Goal: Task Accomplishment & Management: Complete application form

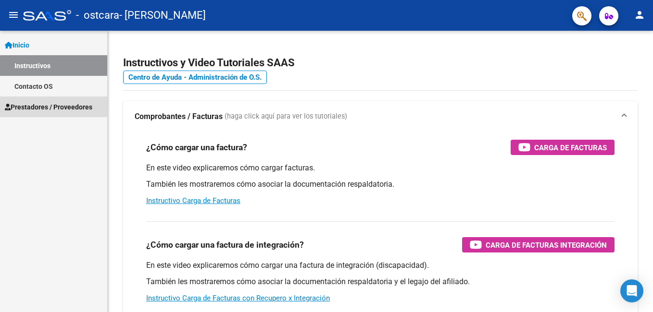
click at [46, 109] on span "Prestadores / Proveedores" at bounding box center [48, 107] width 87 height 11
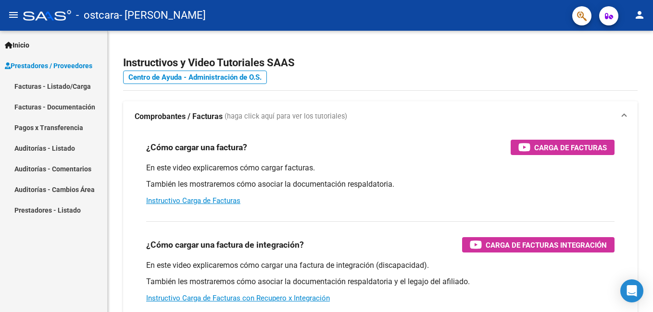
click at [52, 87] on link "Facturas - Listado/Carga" at bounding box center [53, 86] width 107 height 21
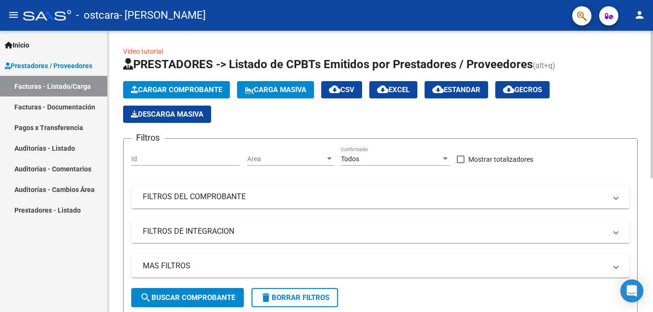
click at [166, 91] on span "Cargar Comprobante" at bounding box center [176, 90] width 91 height 9
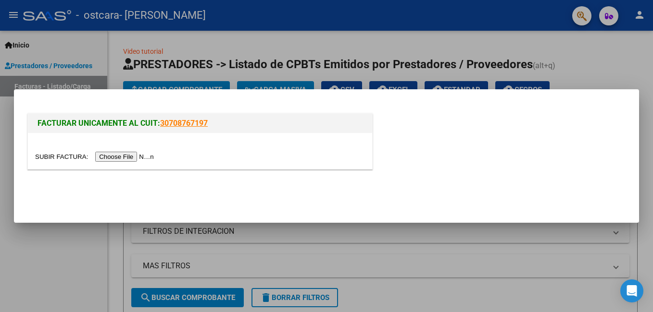
click at [117, 156] on input "file" at bounding box center [96, 157] width 122 height 10
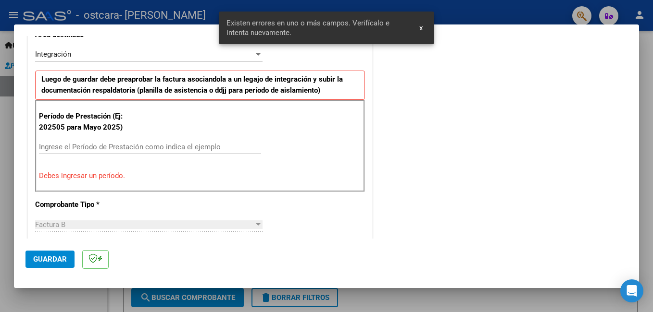
scroll to position [234, 0]
click at [161, 149] on input "Ingrese el Período de Prestación como indica el ejemplo" at bounding box center [150, 147] width 222 height 9
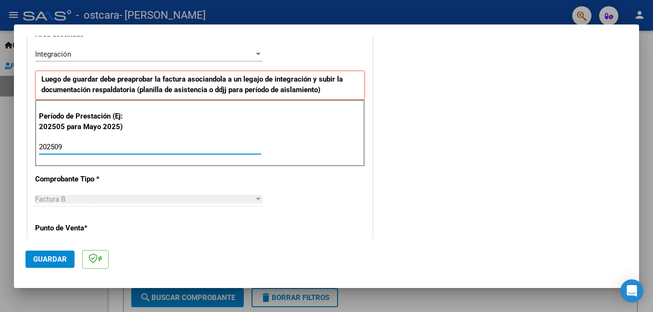
type input "202509"
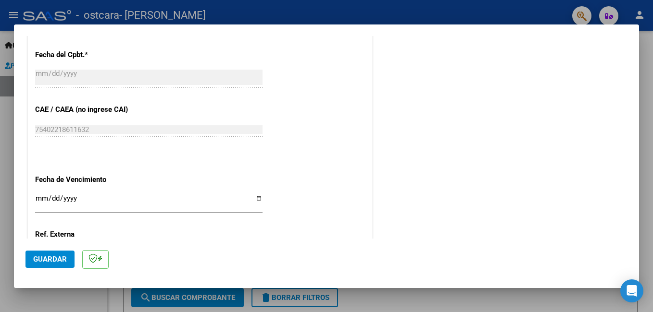
scroll to position [560, 0]
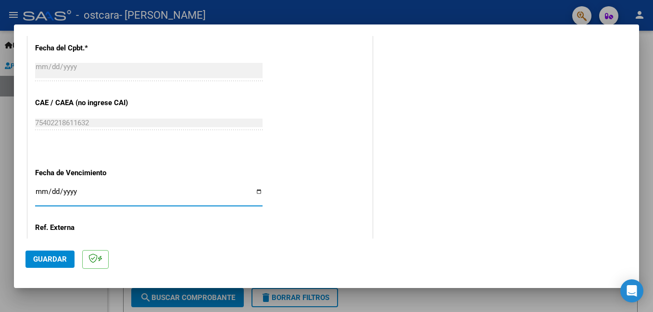
click at [254, 194] on input "Ingresar la fecha" at bounding box center [148, 195] width 227 height 15
type input "[DATE]"
click at [42, 259] on span "Guardar" at bounding box center [50, 259] width 34 height 9
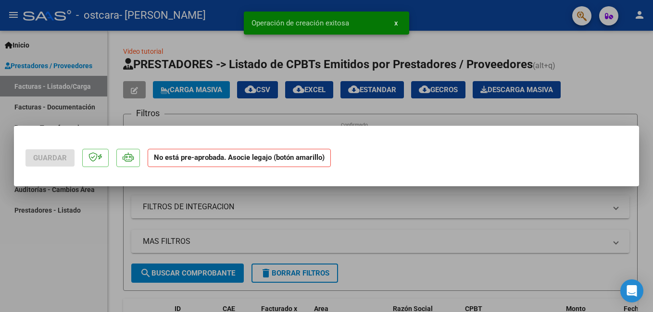
scroll to position [0, 0]
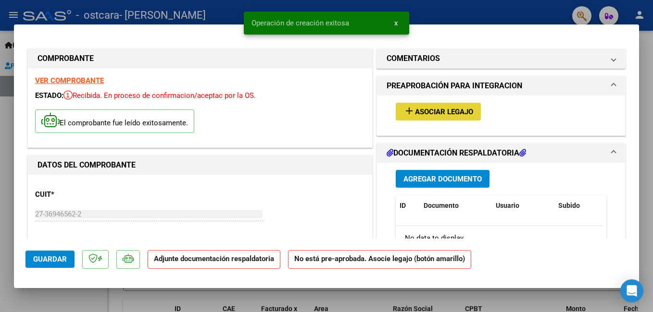
click at [427, 111] on span "Asociar Legajo" at bounding box center [444, 112] width 58 height 9
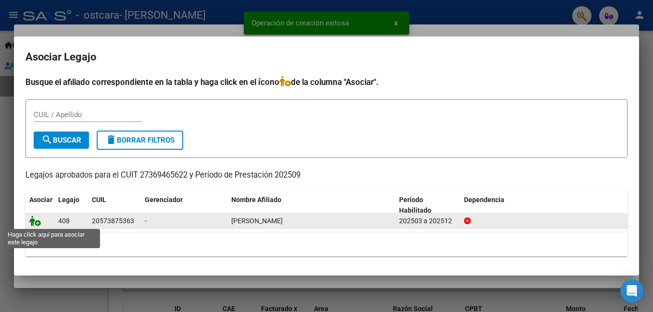
click at [37, 224] on icon at bounding box center [35, 221] width 12 height 11
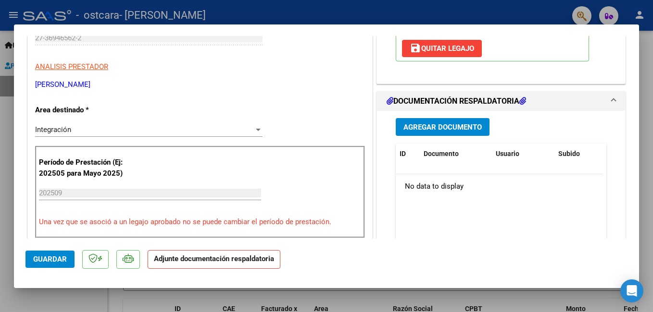
scroll to position [172, 0]
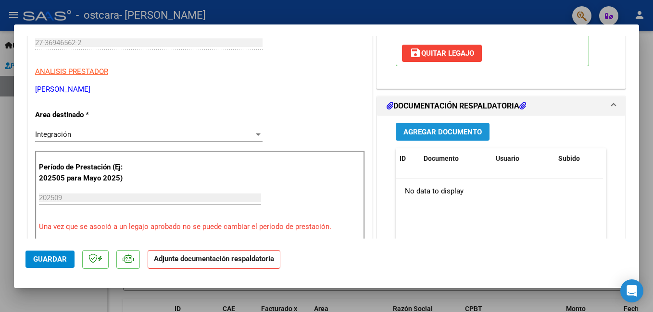
click at [451, 129] on span "Agregar Documento" at bounding box center [442, 132] width 78 height 9
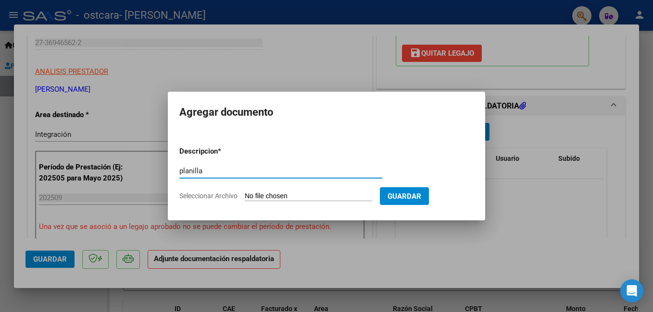
type input "planilla"
click at [270, 196] on input "Seleccionar Archivo" at bounding box center [308, 196] width 127 height 9
type input "C:\fakepath\Planilla [PERSON_NAME] septiembre.pdf"
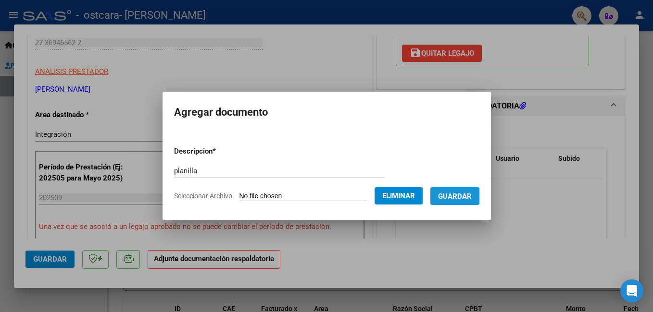
click at [468, 199] on span "Guardar" at bounding box center [455, 196] width 34 height 9
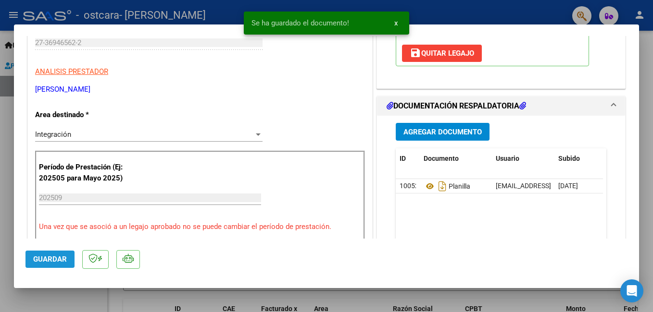
click at [41, 258] on span "Guardar" at bounding box center [50, 259] width 34 height 9
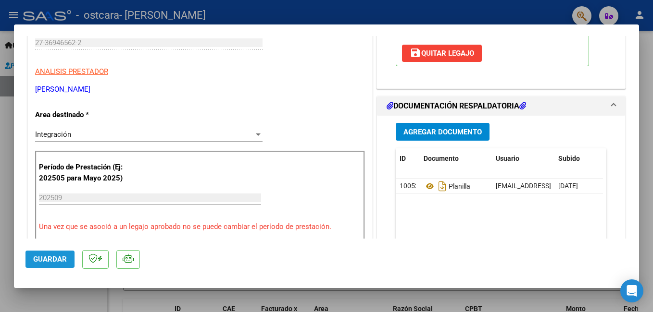
click at [41, 259] on span "Guardar" at bounding box center [50, 259] width 34 height 9
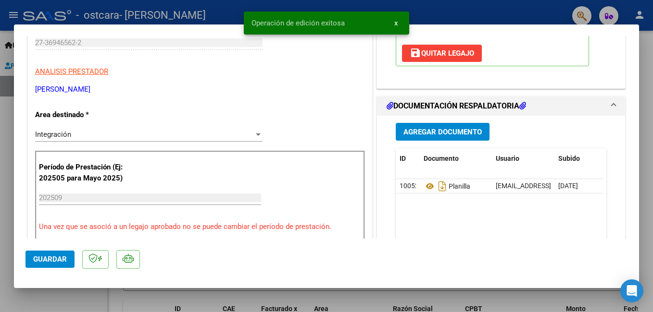
click at [37, 295] on div at bounding box center [326, 156] width 653 height 312
